Goal: Information Seeking & Learning: Learn about a topic

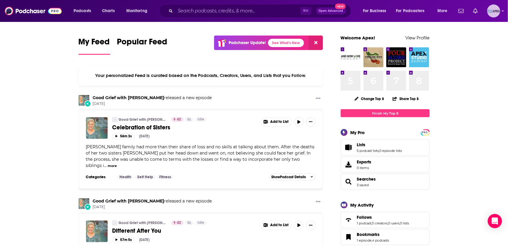
click at [498, 14] on img "Logged in as Apex" at bounding box center [493, 10] width 13 height 13
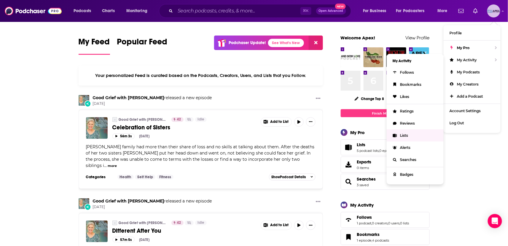
click at [405, 136] on span "Lists" at bounding box center [404, 135] width 8 height 4
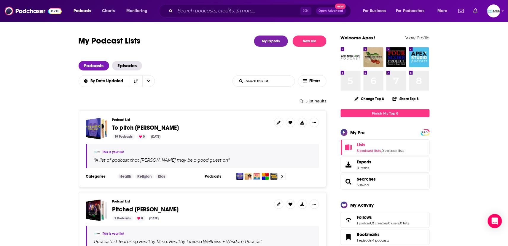
click at [132, 129] on span "To pitch [PERSON_NAME]" at bounding box center [145, 127] width 67 height 7
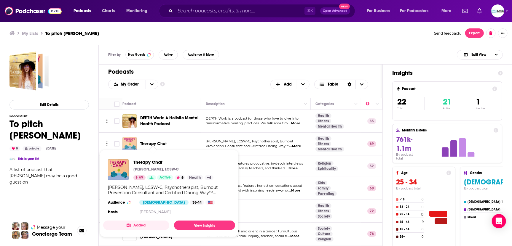
click at [132, 146] on img "Therapy Chat" at bounding box center [129, 144] width 14 height 14
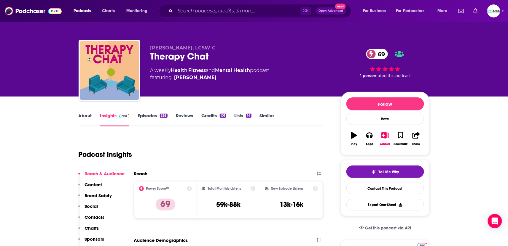
click at [154, 114] on link "Episodes 528" at bounding box center [153, 120] width 30 height 14
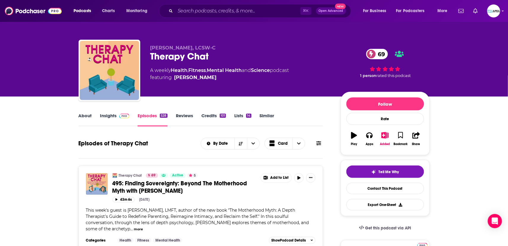
click at [79, 115] on link "About" at bounding box center [85, 120] width 13 height 14
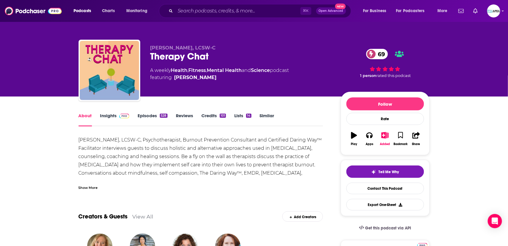
click at [110, 117] on link "Insights" at bounding box center [114, 120] width 29 height 14
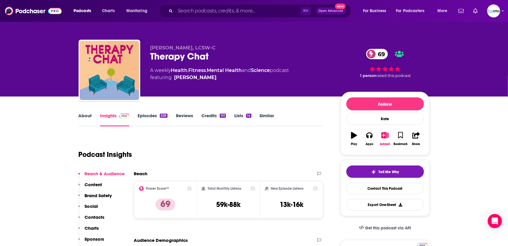
click at [111, 116] on link "Insights" at bounding box center [114, 120] width 29 height 14
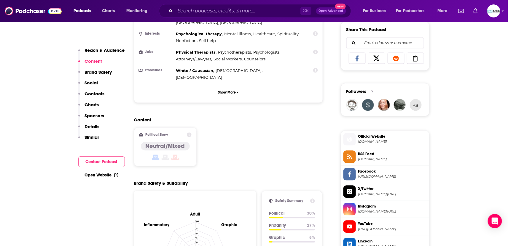
scroll to position [408, 0]
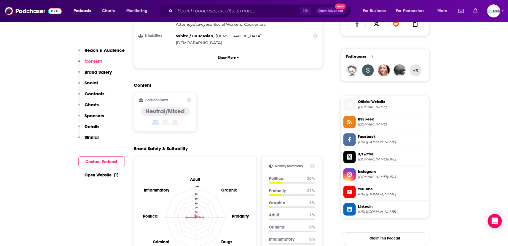
click at [381, 105] on span "[DOMAIN_NAME]" at bounding box center [392, 107] width 69 height 4
